Goal: Information Seeking & Learning: Understand process/instructions

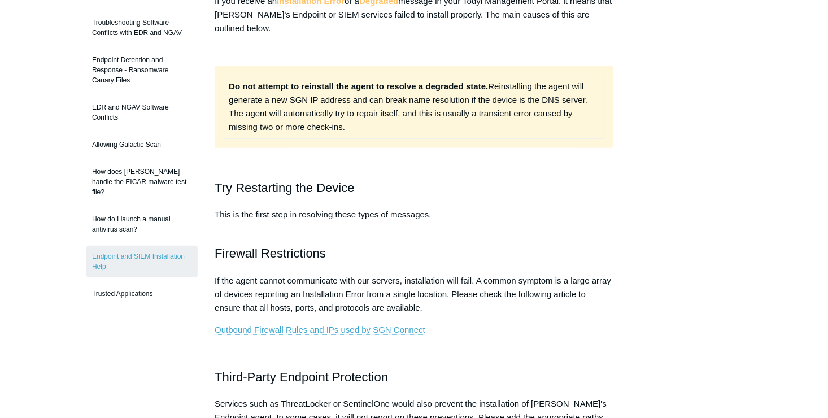
scroll to position [226, 0]
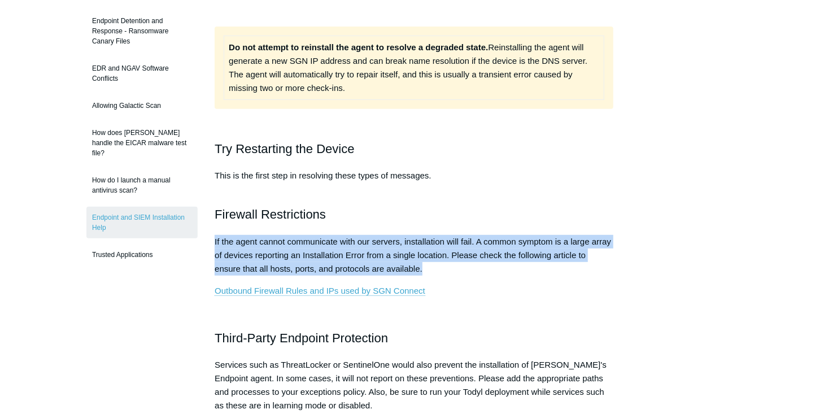
drag, startPoint x: 213, startPoint y: 240, endPoint x: 422, endPoint y: 271, distance: 210.9
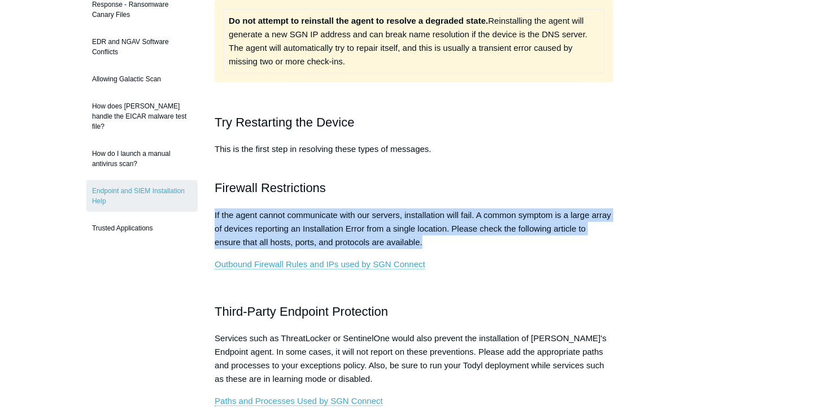
scroll to position [339, 0]
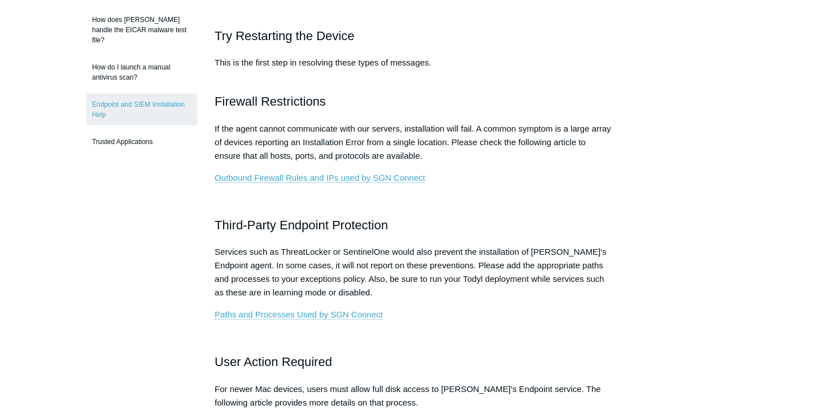
click at [425, 275] on p "Services such as ThreatLocker or SentinelOne would also prevent the installatio…" at bounding box center [414, 272] width 399 height 54
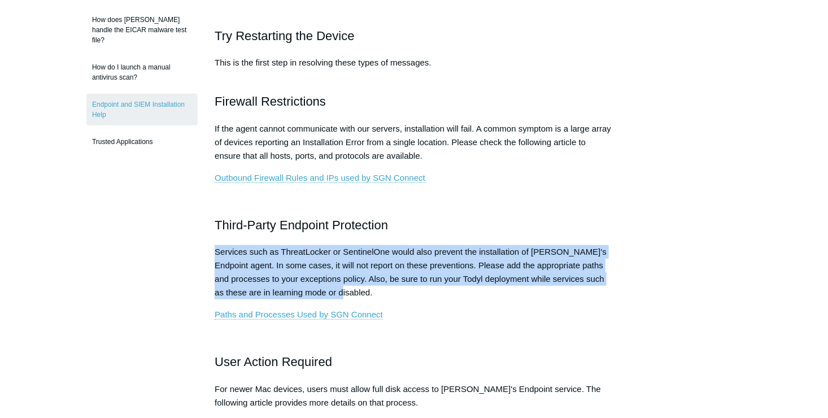
drag, startPoint x: 242, startPoint y: 253, endPoint x: 402, endPoint y: 290, distance: 164.3
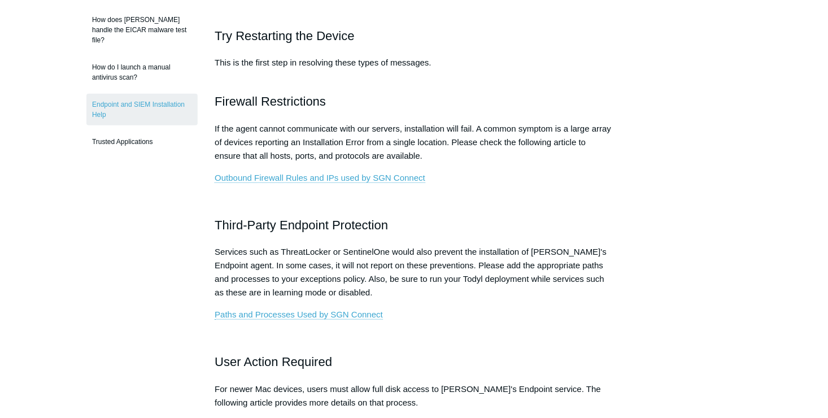
drag, startPoint x: 402, startPoint y: 290, endPoint x: 414, endPoint y: 311, distance: 23.8
click at [414, 311] on p "Paths and Processes Used by SGN Connect" at bounding box center [414, 315] width 399 height 14
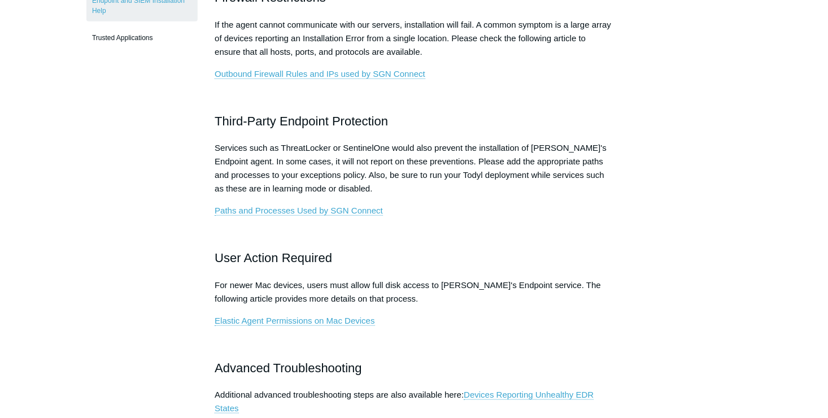
scroll to position [452, 0]
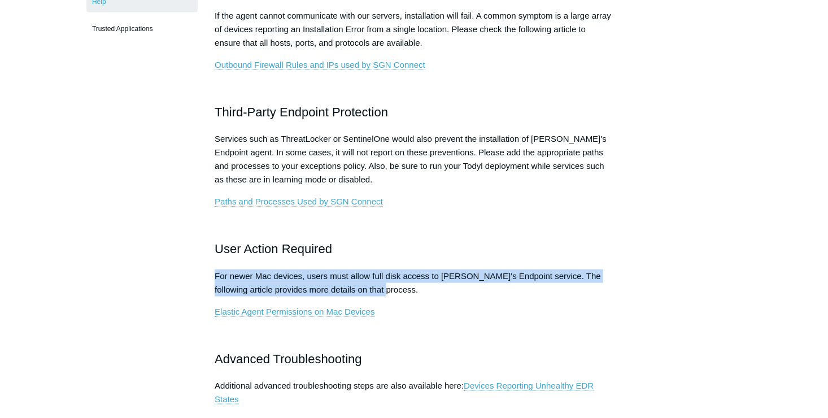
drag, startPoint x: 213, startPoint y: 273, endPoint x: 373, endPoint y: 285, distance: 160.9
click at [373, 285] on article "Endpoint and SIEM Installation Help Follow Not yet followed by anyone If you re…" at bounding box center [414, 396] width 433 height 1492
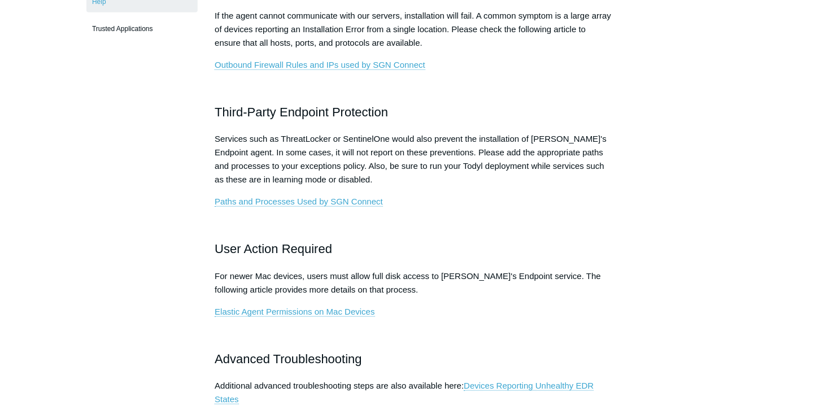
drag, startPoint x: 373, startPoint y: 285, endPoint x: 503, endPoint y: 318, distance: 133.5
click at [503, 318] on p "Elastic Agent Permissions on Mac Devices" at bounding box center [414, 312] width 399 height 14
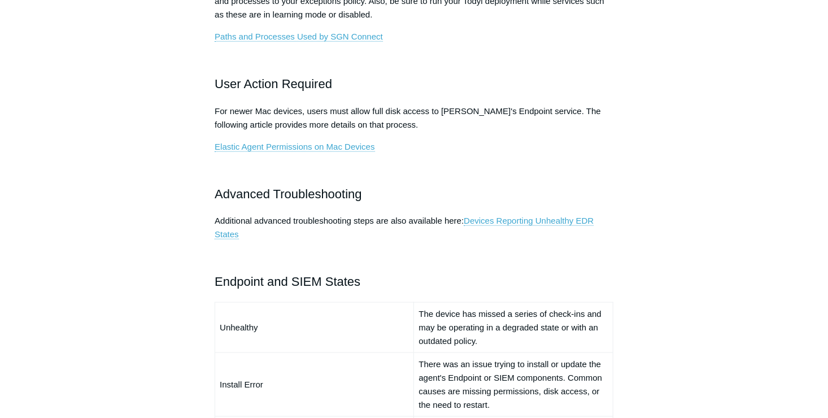
scroll to position [622, 0]
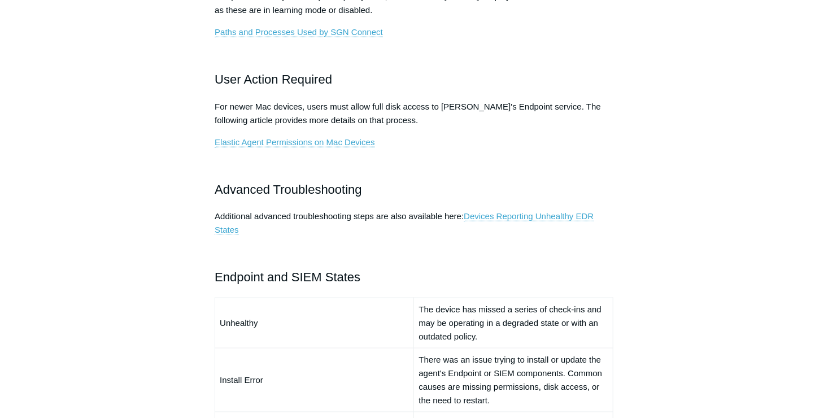
click at [527, 219] on link "Devices Reporting Unhealthy EDR States" at bounding box center [404, 223] width 379 height 24
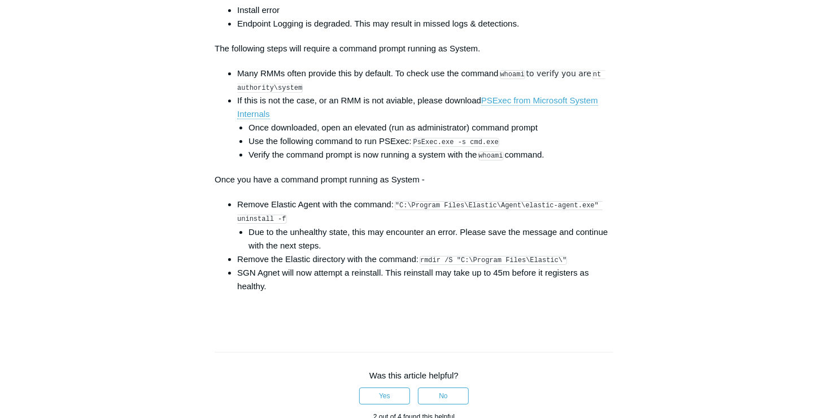
scroll to position [1752, 0]
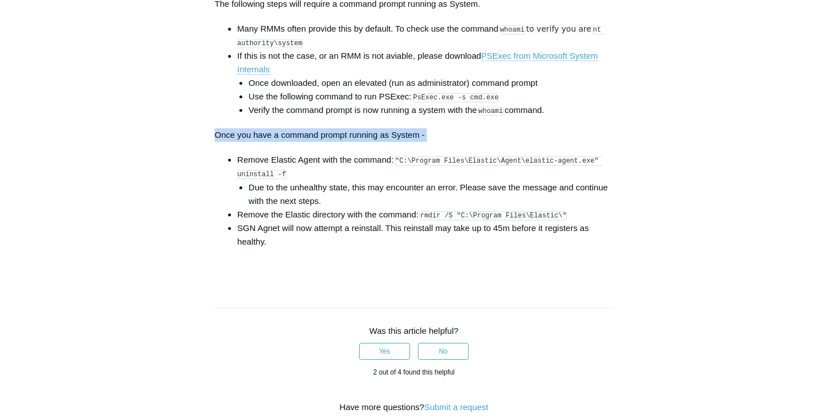
drag, startPoint x: 218, startPoint y: 147, endPoint x: 459, endPoint y: 153, distance: 241.9
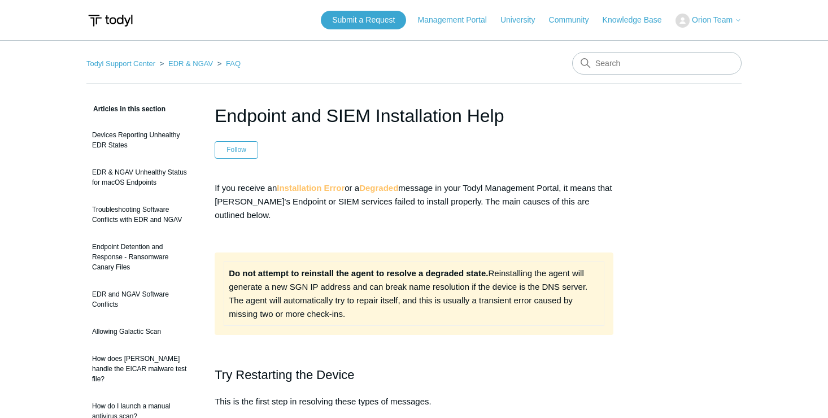
scroll to position [622, 0]
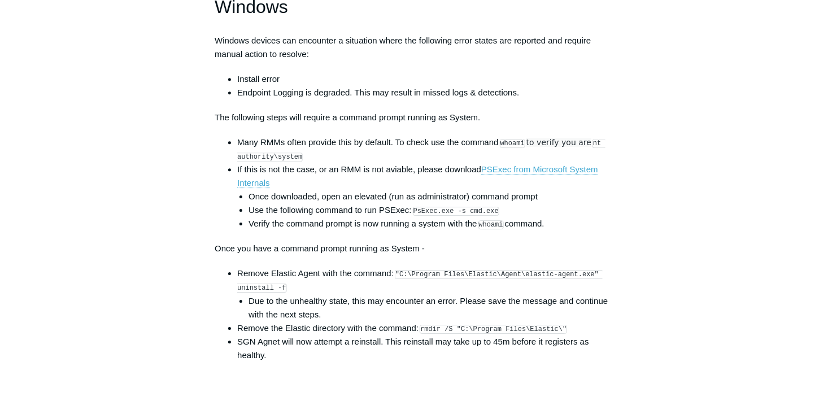
scroll to position [1654, 0]
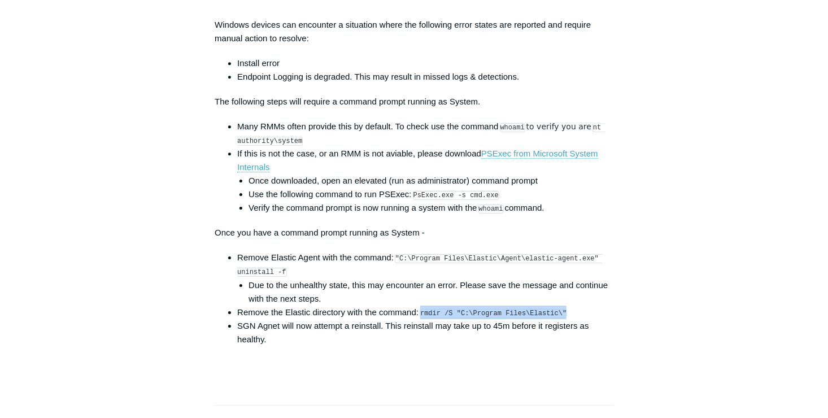
drag, startPoint x: 423, startPoint y: 320, endPoint x: 559, endPoint y: 316, distance: 135.7
click at [559, 316] on li "Remove the Elastic directory with the command: rmdir /S "C:\Program Files\Elast…" at bounding box center [425, 313] width 376 height 14
drag, startPoint x: 559, startPoint y: 316, endPoint x: 490, endPoint y: 321, distance: 68.5
copy code "rmdir /S "C:\Program Files\Elastic\""
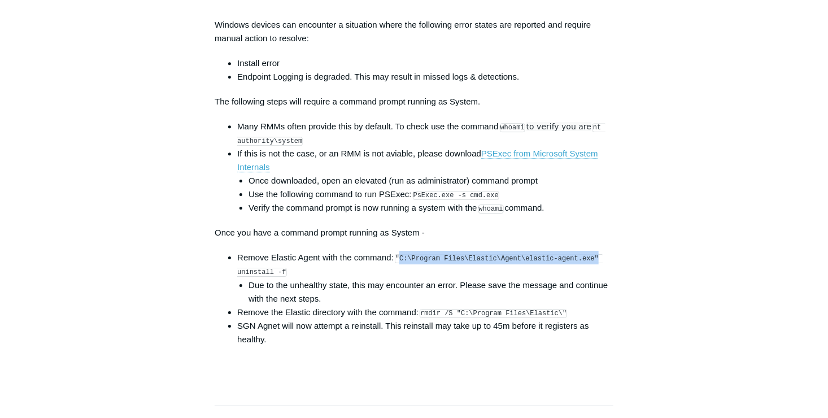
drag, startPoint x: 584, startPoint y: 265, endPoint x: 401, endPoint y: 263, distance: 182.5
click at [401, 263] on code ""C:\Program Files\Elastic\Agent\elastic-agent.exe" uninstall -f" at bounding box center [420, 265] width 366 height 23
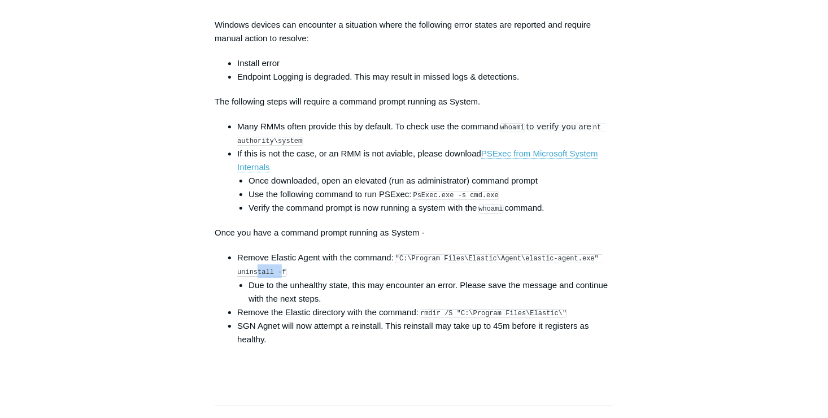
drag, startPoint x: 280, startPoint y: 279, endPoint x: 258, endPoint y: 280, distance: 22.1
click at [258, 277] on code ""C:\Program Files\Elastic\Agent\elastic-agent.exe" uninstall -f" at bounding box center [420, 265] width 366 height 23
drag, startPoint x: 258, startPoint y: 280, endPoint x: 282, endPoint y: 280, distance: 23.7
click at [282, 277] on code ""C:\Program Files\Elastic\Agent\elastic-agent.exe" uninstall -f" at bounding box center [420, 265] width 366 height 23
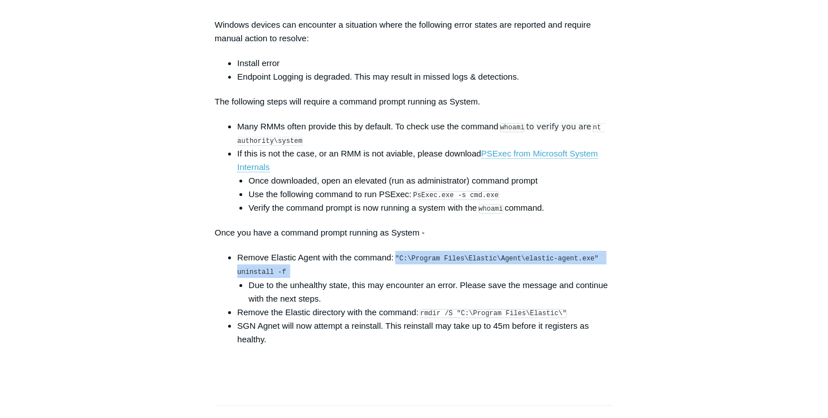
drag, startPoint x: 282, startPoint y: 280, endPoint x: 398, endPoint y: 264, distance: 116.8
click at [398, 264] on code ""C:\Program Files\Elastic\Agent\elastic-agent.exe" uninstall -f" at bounding box center [420, 265] width 366 height 23
drag, startPoint x: 398, startPoint y: 264, endPoint x: 415, endPoint y: 263, distance: 17.0
copy li ""C:\Program Files\Elastic\Agent\elastic-agent.exe" uninstall -f"
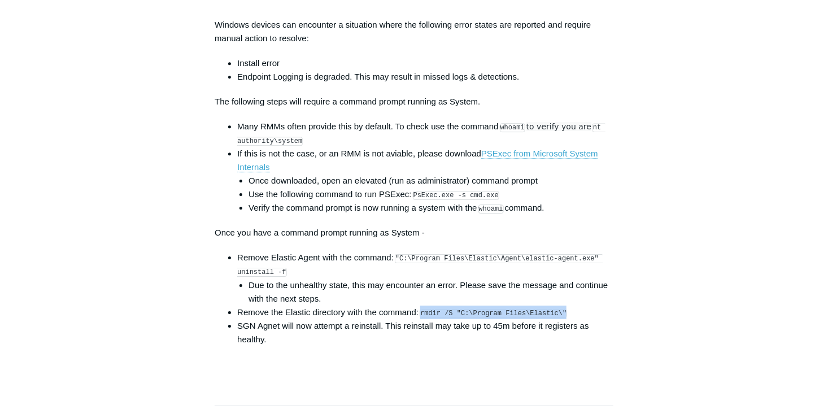
drag, startPoint x: 423, startPoint y: 318, endPoint x: 559, endPoint y: 321, distance: 136.8
click at [559, 319] on li "Remove the Elastic directory with the command: rmdir /S "C:\Program Files\Elast…" at bounding box center [425, 313] width 376 height 14
drag, startPoint x: 559, startPoint y: 321, endPoint x: 527, endPoint y: 321, distance: 32.2
copy code "rmdir /S "C:\Program Files\Elastic\""
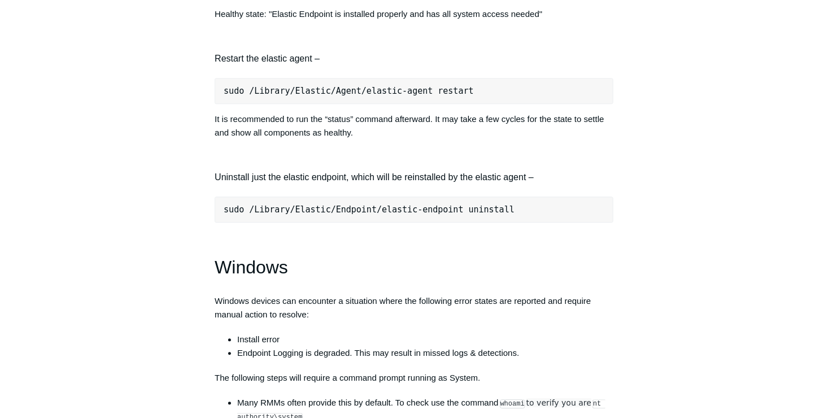
scroll to position [1315, 0]
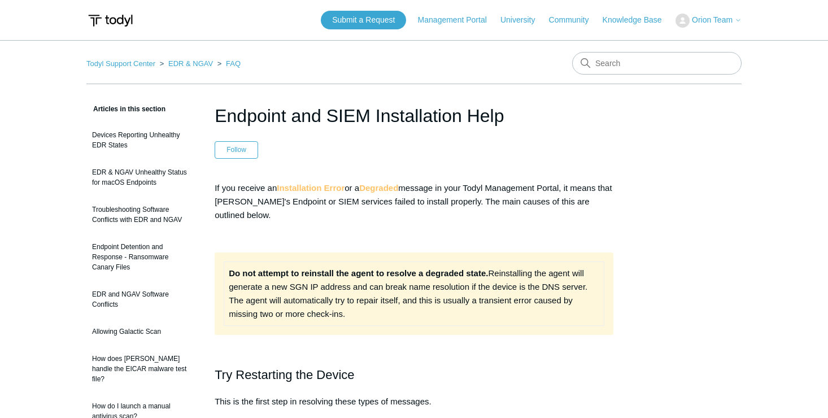
scroll to position [622, 0]
click at [646, 62] on input "Search" at bounding box center [657, 63] width 170 height 23
type input "unhealthy"
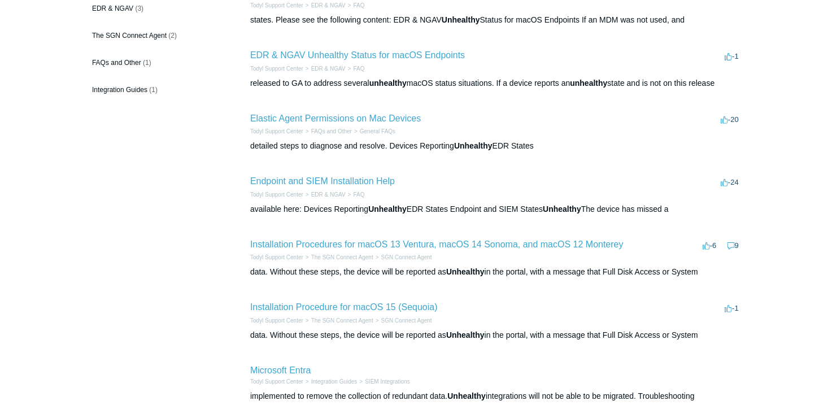
scroll to position [170, 0]
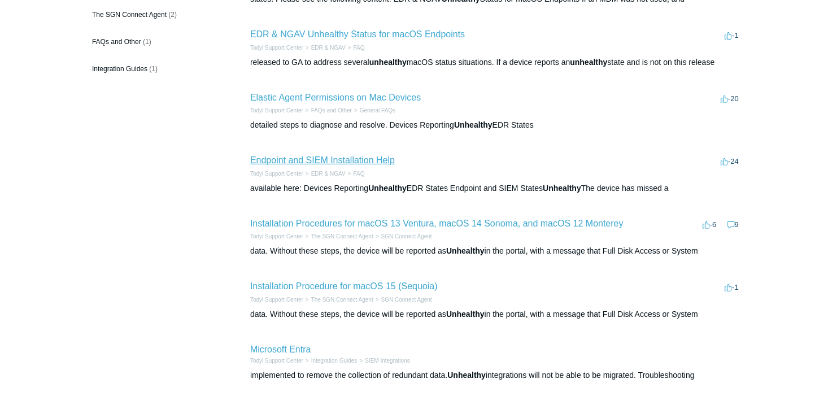
click at [310, 159] on link "Endpoint and SIEM Installation Help" at bounding box center [322, 160] width 145 height 10
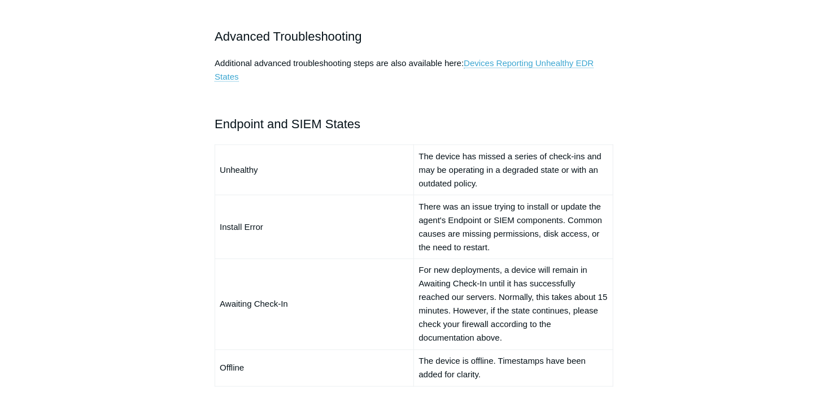
scroll to position [687, 0]
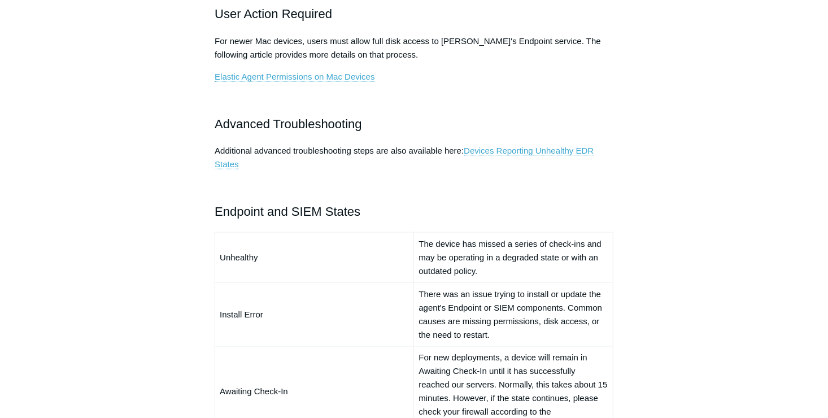
click at [483, 153] on link "Devices Reporting Unhealthy EDR States" at bounding box center [404, 158] width 379 height 24
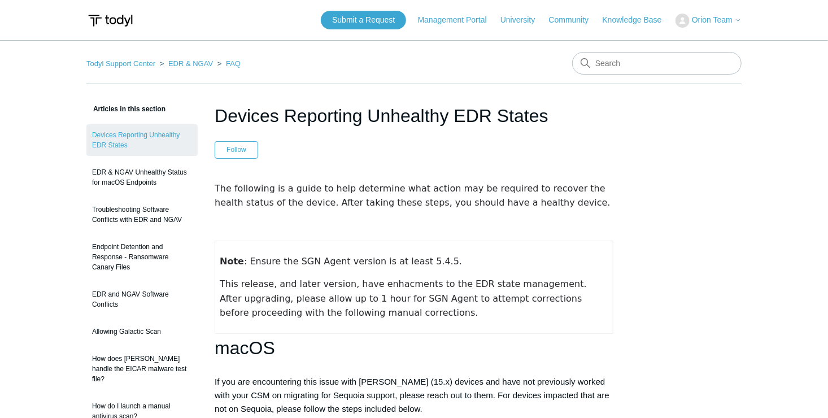
drag, startPoint x: 91, startPoint y: 278, endPoint x: 141, endPoint y: 72, distance: 211.6
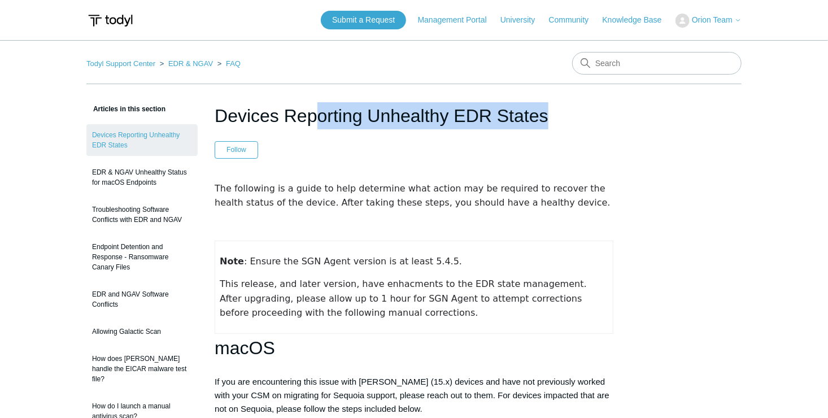
drag, startPoint x: 218, startPoint y: 111, endPoint x: 449, endPoint y: 105, distance: 231.7
click at [449, 105] on h1 "Devices Reporting Unhealthy EDR States" at bounding box center [414, 115] width 399 height 27
drag, startPoint x: 449, startPoint y: 105, endPoint x: 422, endPoint y: 112, distance: 28.5
copy h1 "Devices Reporting Unhealthy"
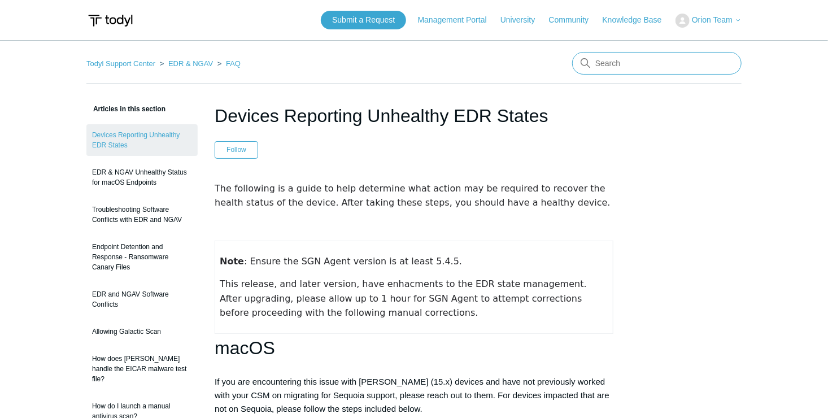
paste input "Devices Reporting Unhealthy"
type input "Devices Reporting Unhealthy"
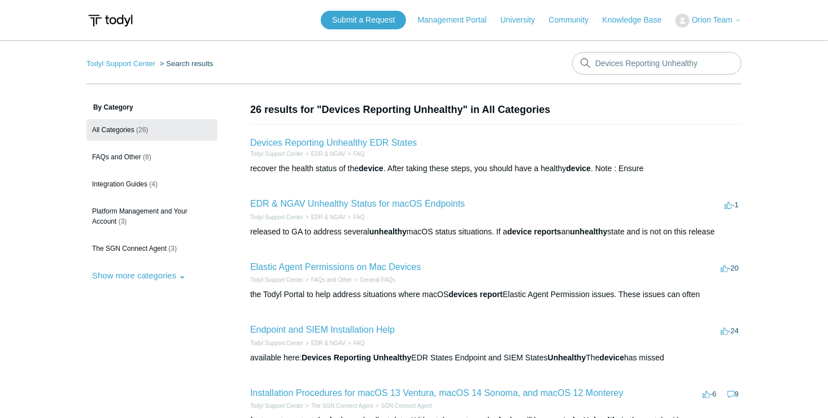
drag, startPoint x: 223, startPoint y: 137, endPoint x: 231, endPoint y: 1, distance: 136.9
click at [296, 146] on link "Devices Reporting Unhealthy EDR States" at bounding box center [333, 143] width 167 height 10
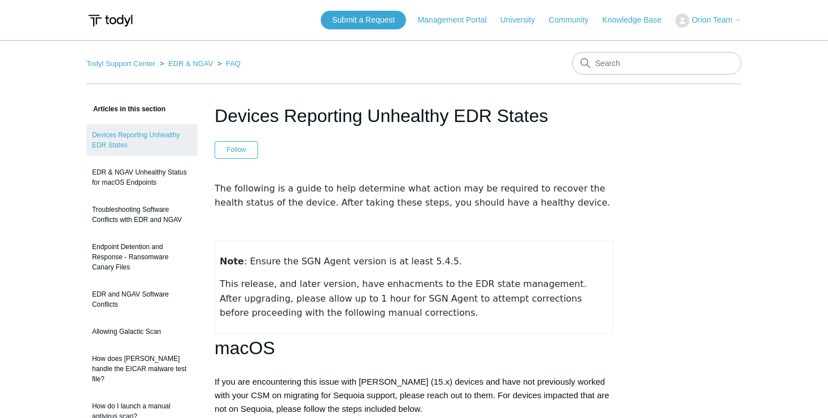
drag, startPoint x: 245, startPoint y: 261, endPoint x: 492, endPoint y: 260, distance: 247.5
click at [492, 260] on p "Note : Ensure the SGN Agent version is at least 5.4.5." at bounding box center [414, 261] width 389 height 15
click at [490, 260] on p "Note : Ensure the SGN Agent version is at least 5.4.5." at bounding box center [414, 261] width 389 height 15
click at [315, 278] on p "This release, and later version, have enhacments to the EDR state management. A…" at bounding box center [414, 299] width 389 height 44
drag, startPoint x: 221, startPoint y: 287, endPoint x: 355, endPoint y: 321, distance: 138.1
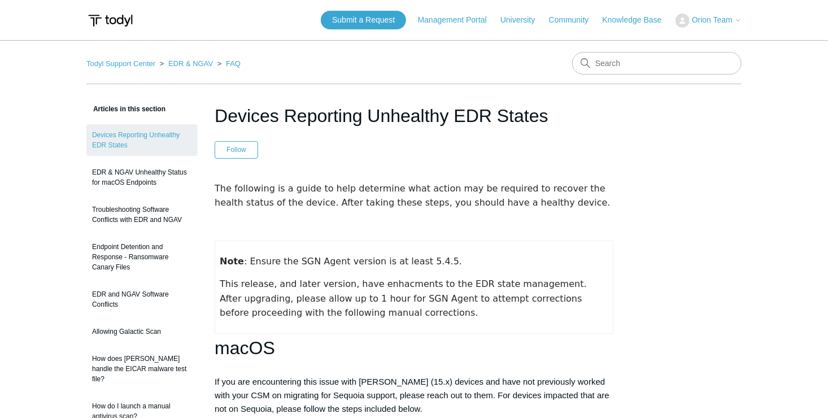
click at [355, 320] on p "This release, and later version, have enhacments to the EDR state management. A…" at bounding box center [414, 299] width 389 height 44
click at [362, 314] on p "This release, and later version, have enhacments to the EDR state management. A…" at bounding box center [414, 299] width 389 height 44
drag, startPoint x: 257, startPoint y: 305, endPoint x: 410, endPoint y: 308, distance: 153.2
click at [410, 308] on p "This release, and later version, have enhacments to the EDR state management. A…" at bounding box center [414, 299] width 389 height 44
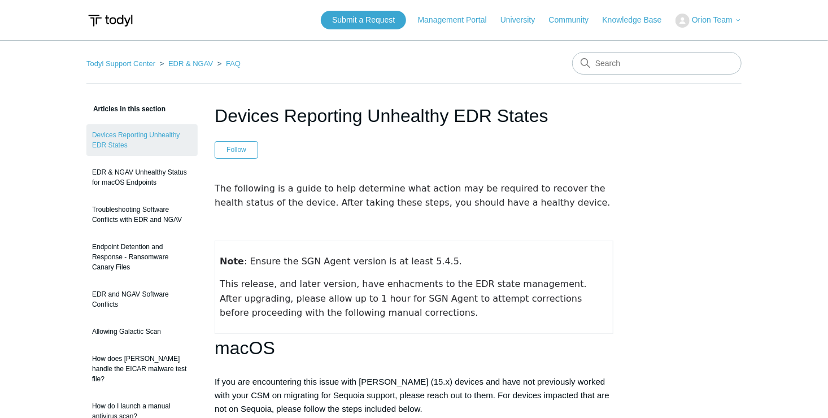
drag, startPoint x: 410, startPoint y: 308, endPoint x: 283, endPoint y: 321, distance: 128.4
click at [283, 320] on p "This release, and later version, have enhacments to the EDR state management. A…" at bounding box center [414, 299] width 389 height 44
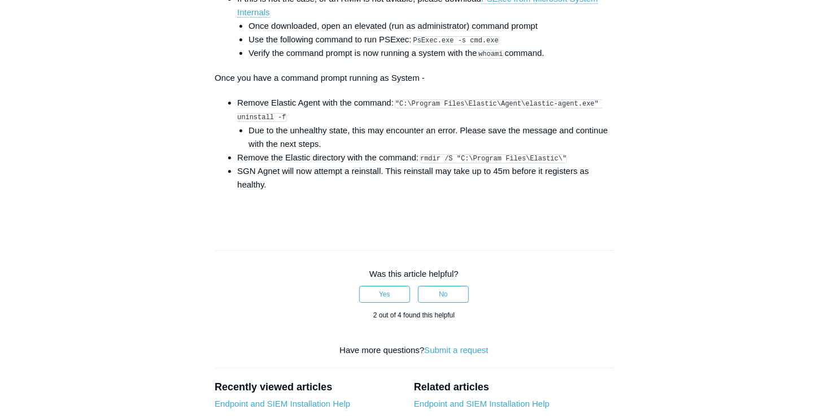
scroll to position [1808, 0]
click at [448, 296] on button "No" at bounding box center [443, 294] width 51 height 17
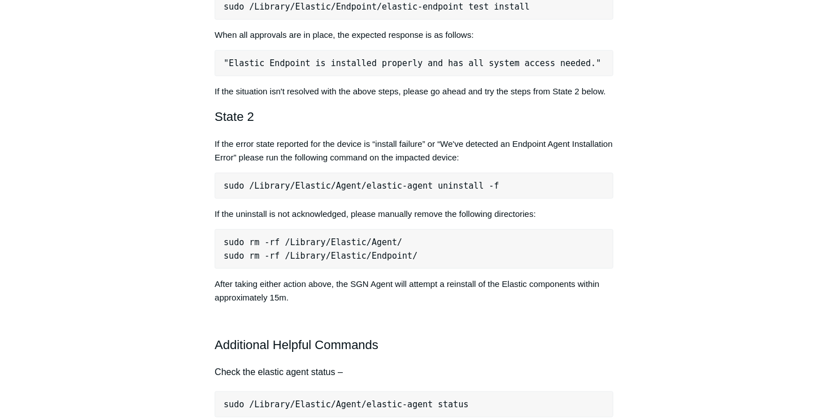
scroll to position [0, 0]
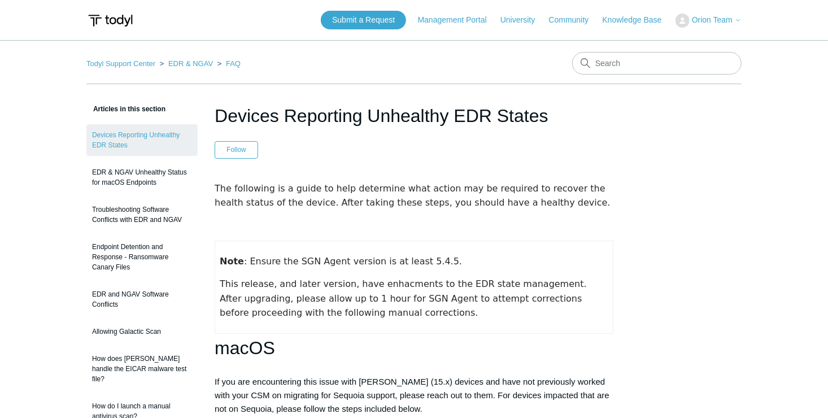
drag, startPoint x: 625, startPoint y: 233, endPoint x: 584, endPoint y: 3, distance: 233.5
